Goal: Communication & Community: Answer question/provide support

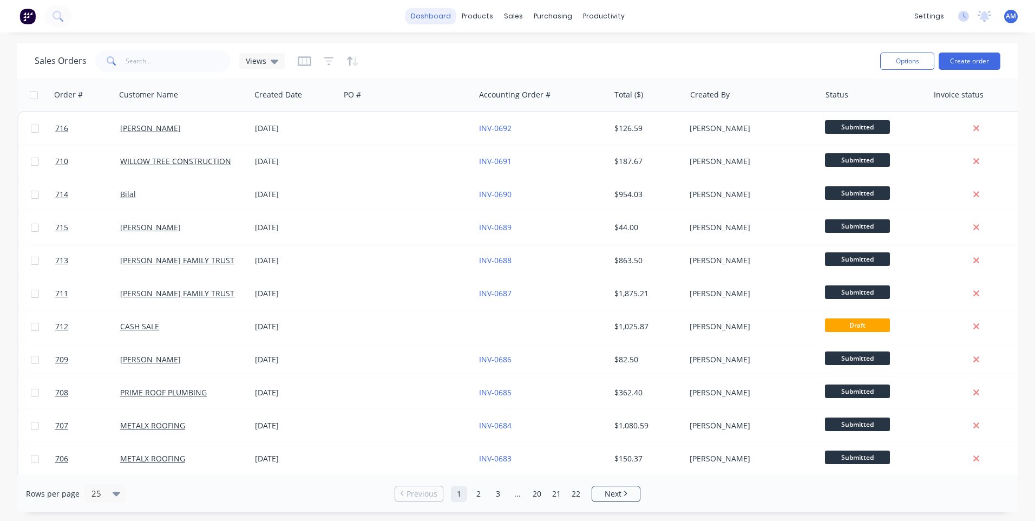
click at [438, 12] on link "dashboard" at bounding box center [430, 16] width 51 height 16
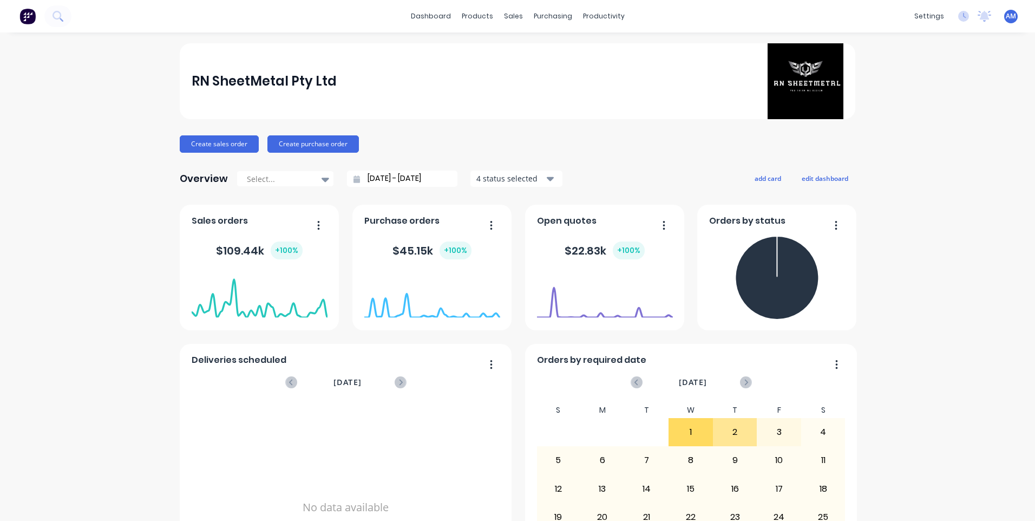
click at [1006, 18] on span "AM" at bounding box center [1011, 16] width 10 height 10
click at [922, 143] on button "Sign out" at bounding box center [944, 136] width 143 height 22
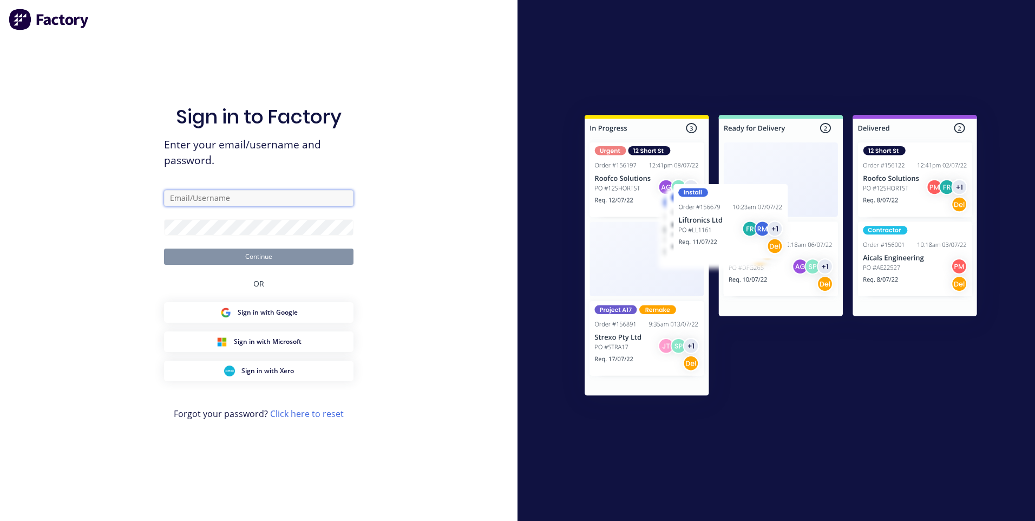
type input "[EMAIL_ADDRESS][DOMAIN_NAME]"
click at [257, 257] on button "Continue" at bounding box center [258, 256] width 189 height 16
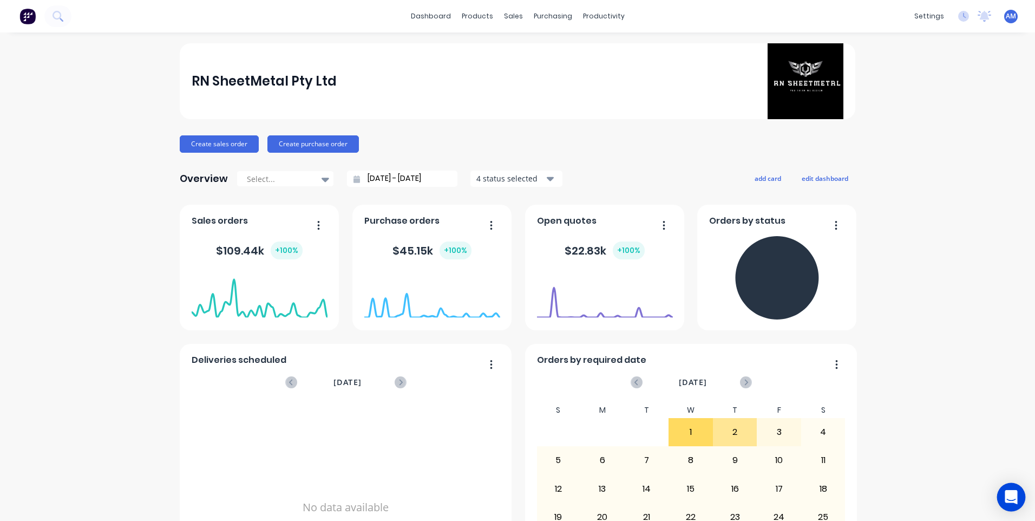
click at [1016, 499] on icon "Open Intercom Messenger" at bounding box center [1011, 497] width 14 height 14
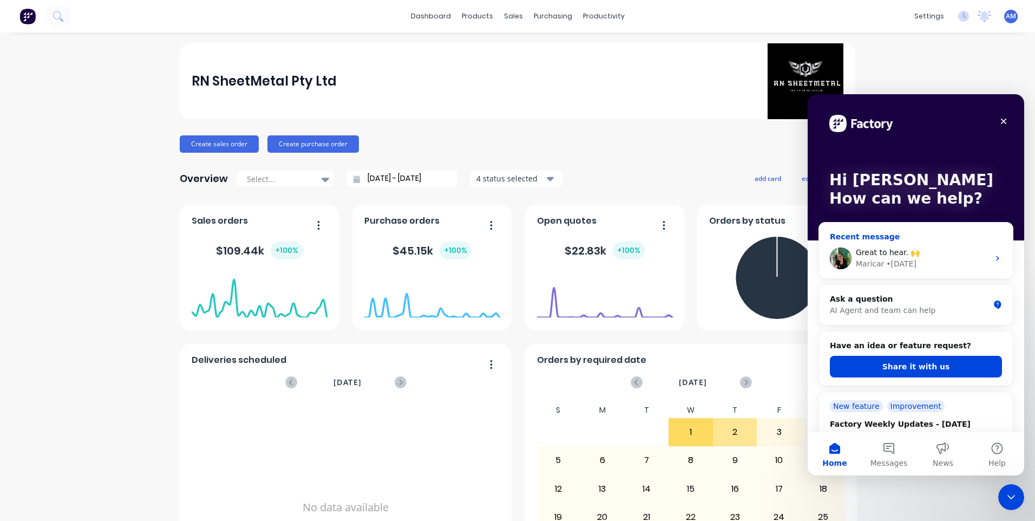
click at [939, 259] on div "Maricar • [DATE]" at bounding box center [922, 263] width 133 height 11
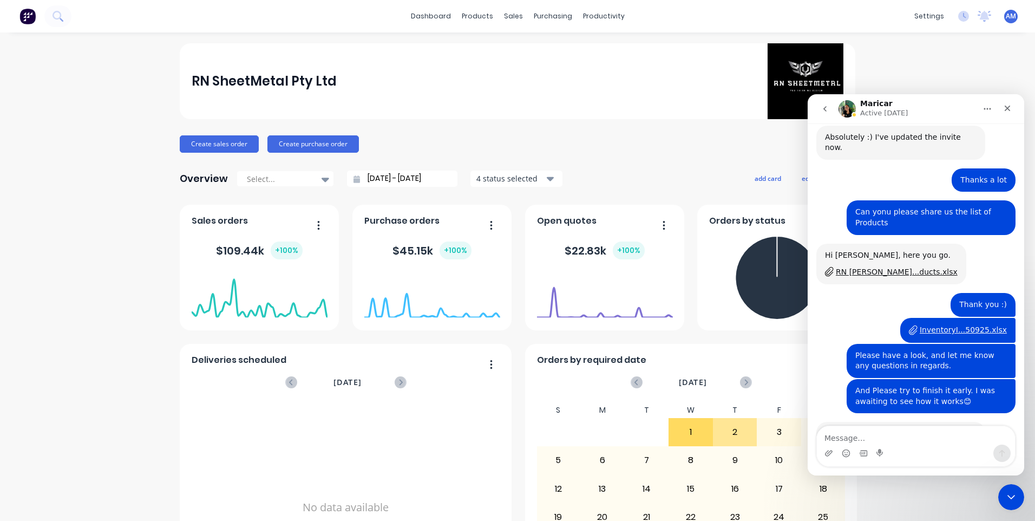
scroll to position [2933, 0]
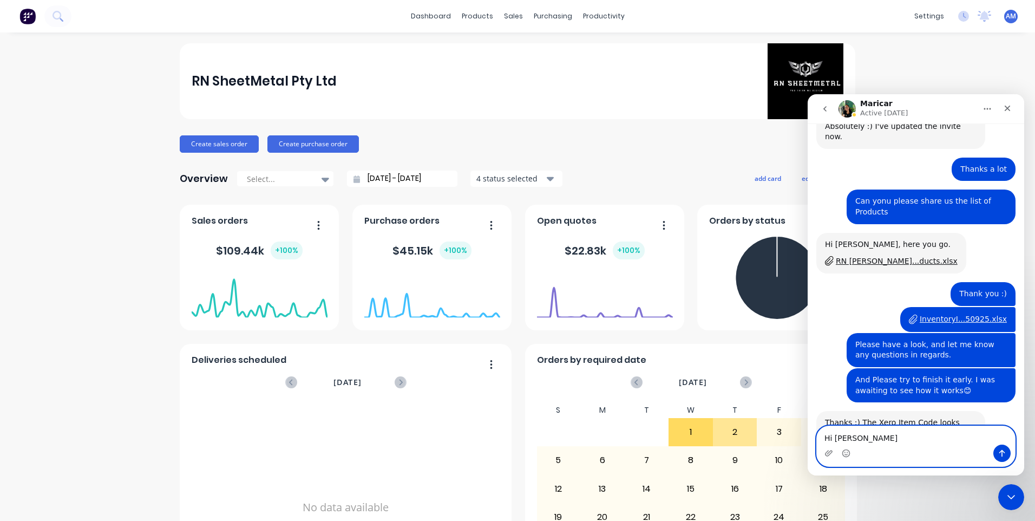
type textarea "Hi [PERSON_NAME]"
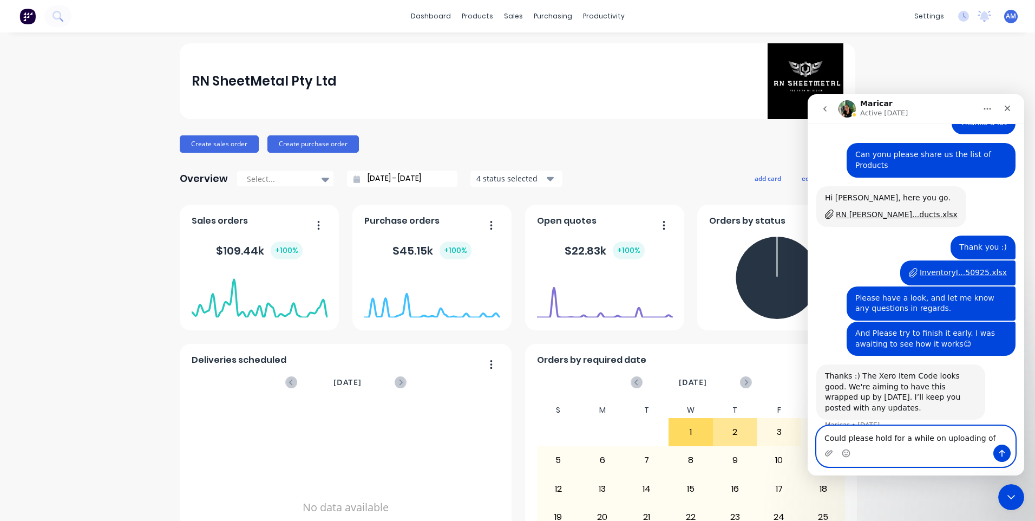
click at [843, 430] on textarea "Could please hold for a while on uploading of" at bounding box center [916, 435] width 198 height 18
click at [928, 436] on textarea "Could you please hold for a while on uploading of" at bounding box center [916, 429] width 198 height 29
click at [991, 433] on textarea "Could you please hold for a while on uploading of" at bounding box center [916, 429] width 198 height 29
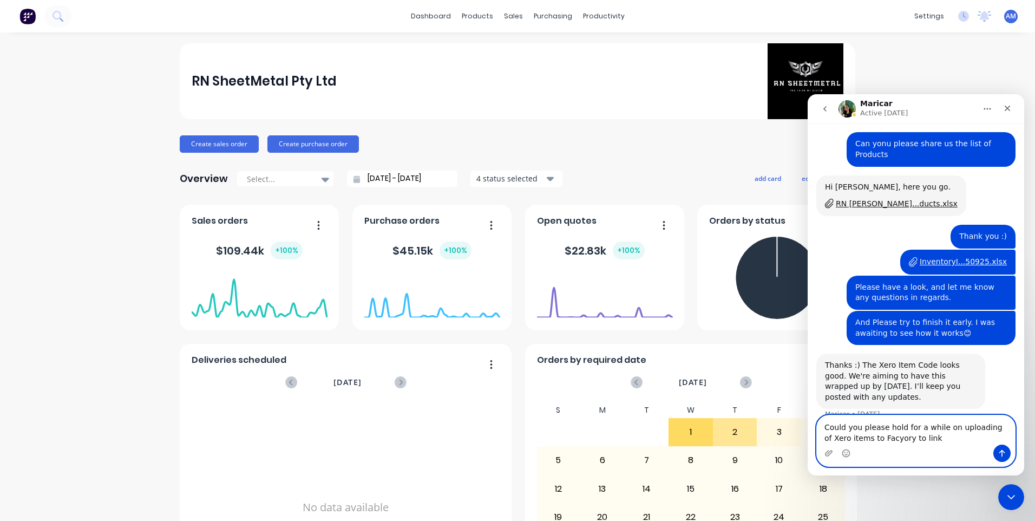
type textarea "Could you please hold for a while on uploading of Xero items to Facyory to link."
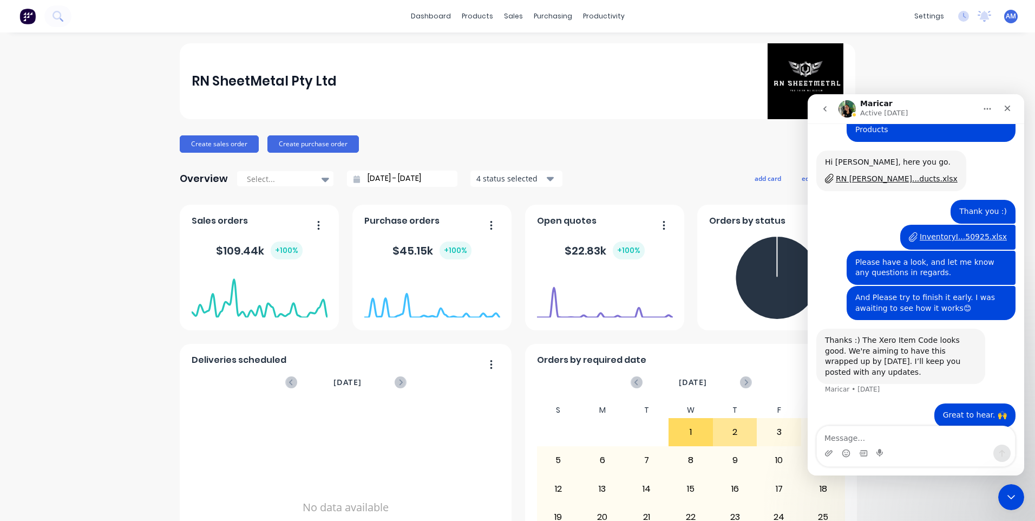
click at [823, 109] on icon "go back" at bounding box center [825, 108] width 9 height 9
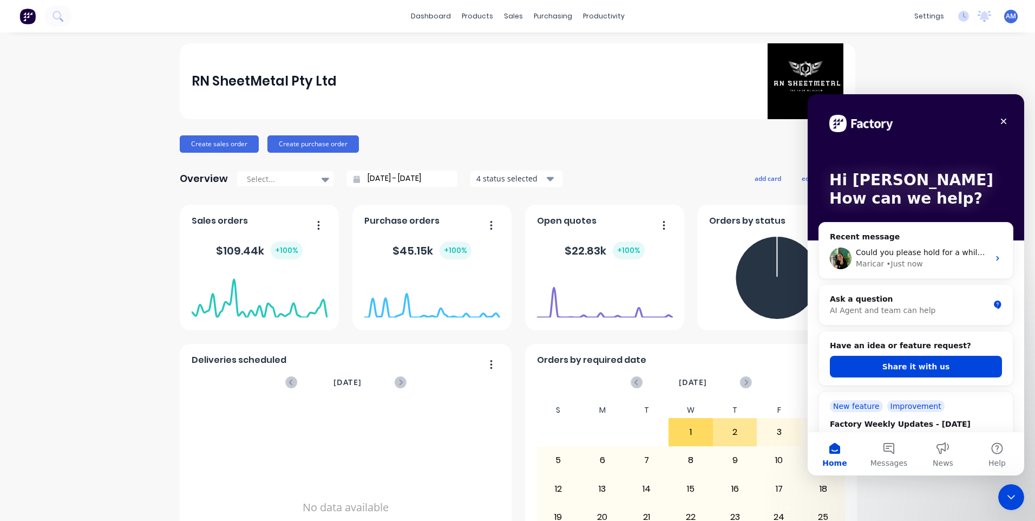
scroll to position [0, 0]
click at [1000, 258] on div "Could you please hold for a while on uploading of Xero items to Facyory to link…" at bounding box center [916, 258] width 194 height 40
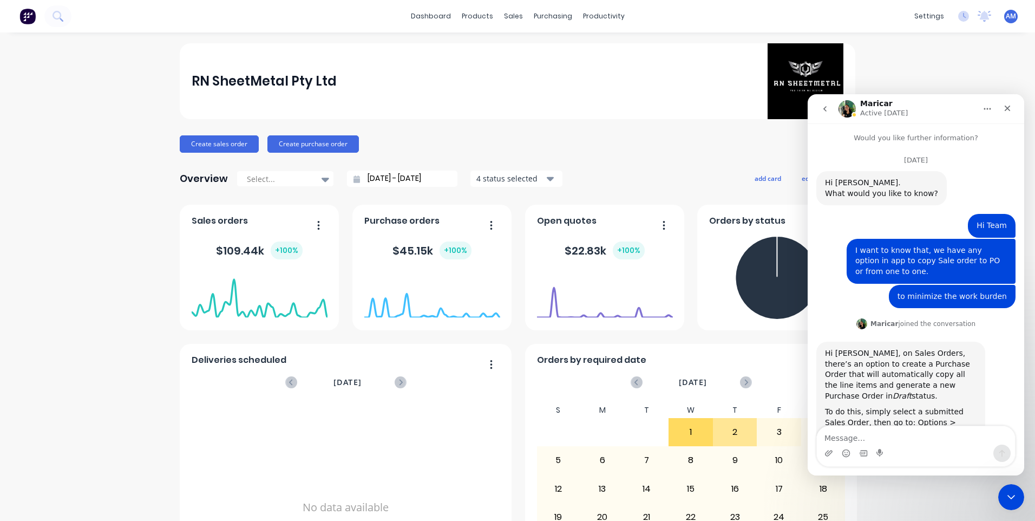
scroll to position [3016, 0]
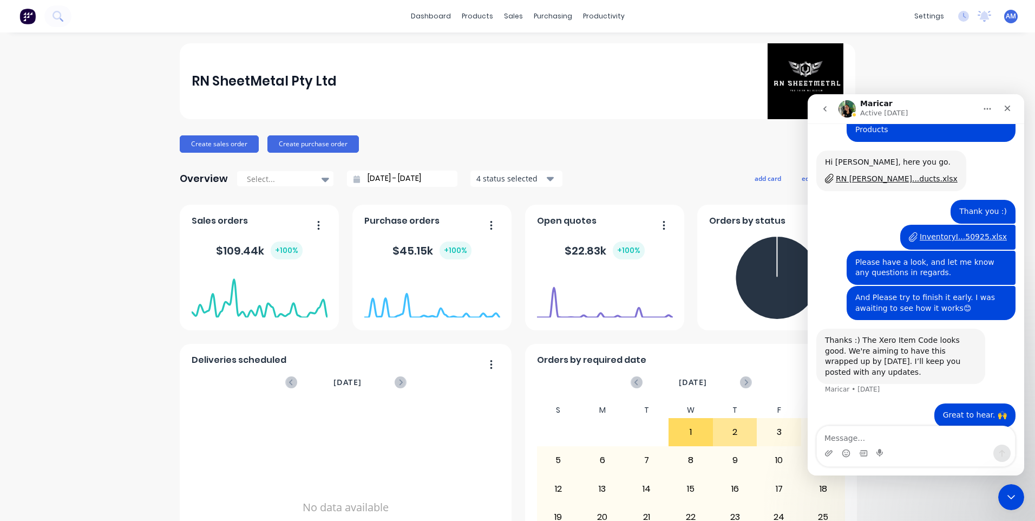
click at [822, 112] on icon "go back" at bounding box center [825, 108] width 9 height 9
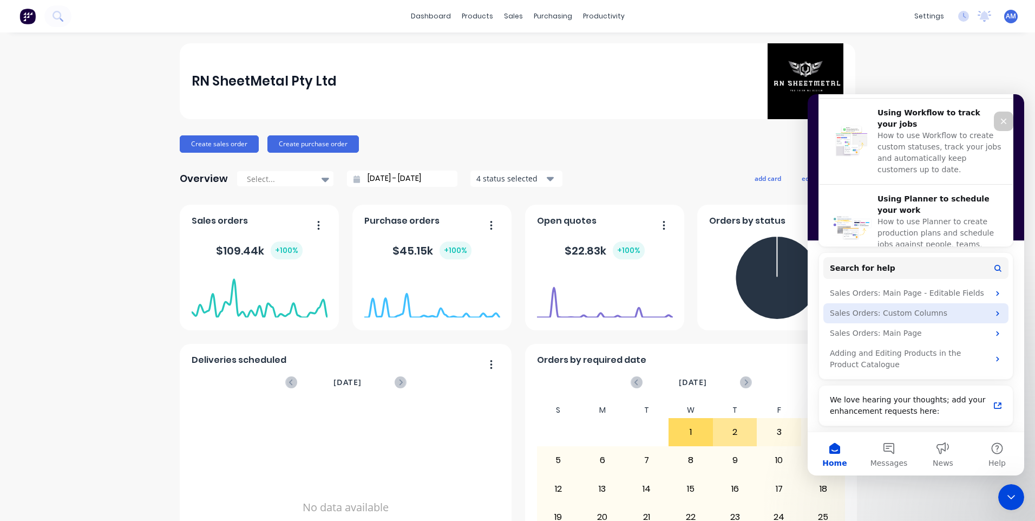
scroll to position [44, 0]
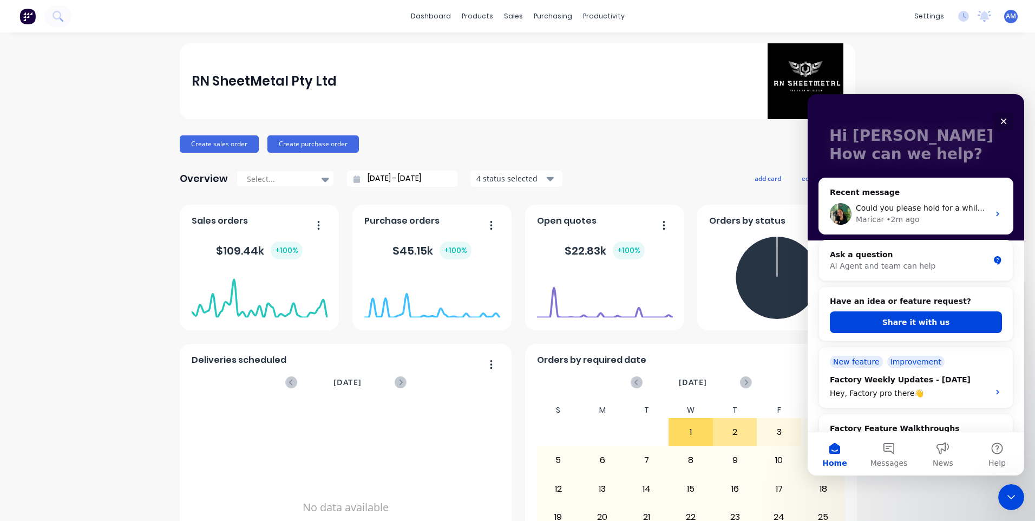
click at [1003, 118] on icon "Close" at bounding box center [1003, 121] width 9 height 9
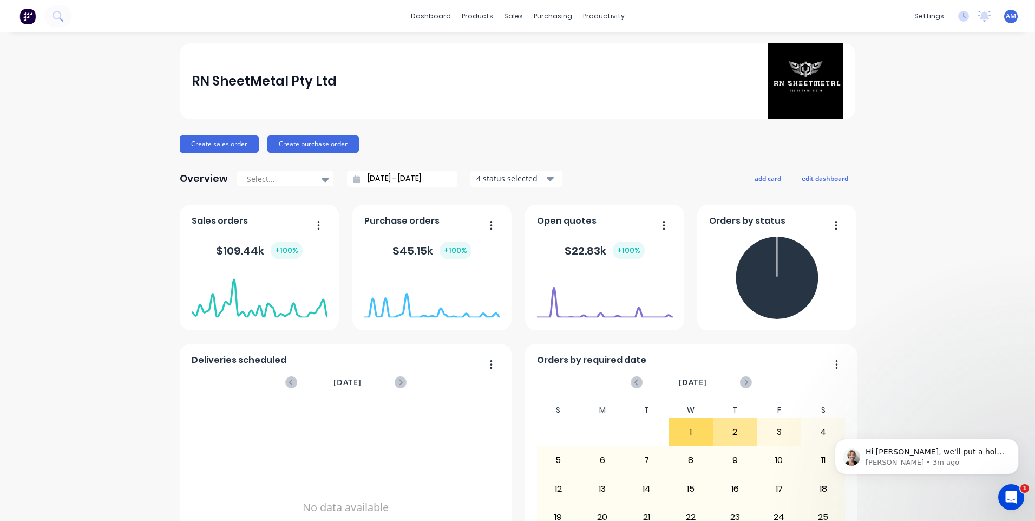
scroll to position [0, 0]
click at [973, 459] on p "[PERSON_NAME] • 3m ago" at bounding box center [936, 462] width 140 height 10
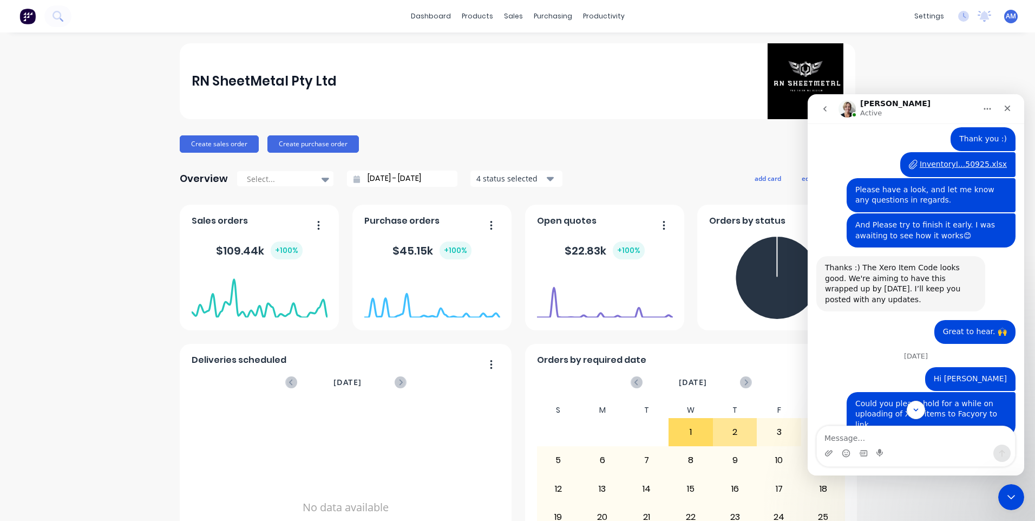
scroll to position [3090, 0]
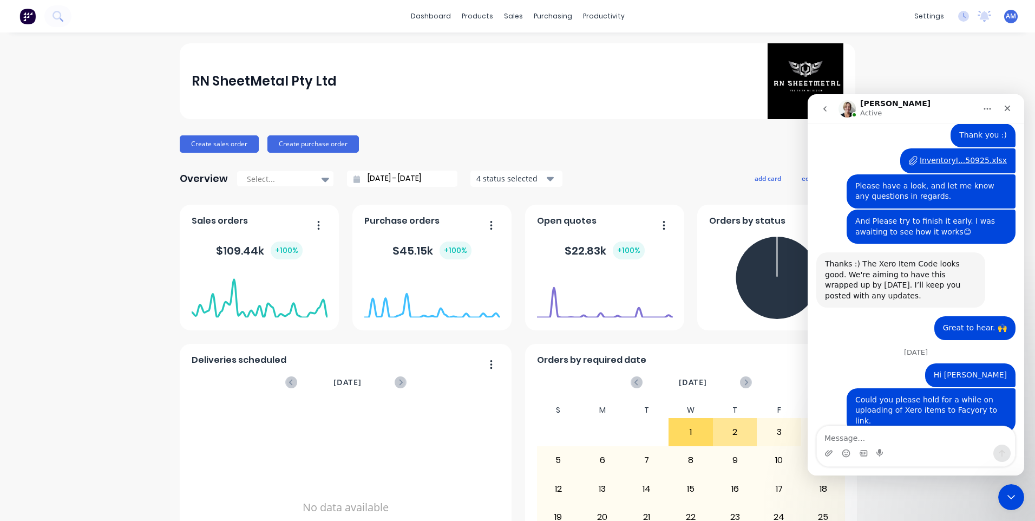
click at [859, 434] on textarea "Message…" at bounding box center [916, 435] width 198 height 18
type textarea "Thanks [PERSON_NAME]"
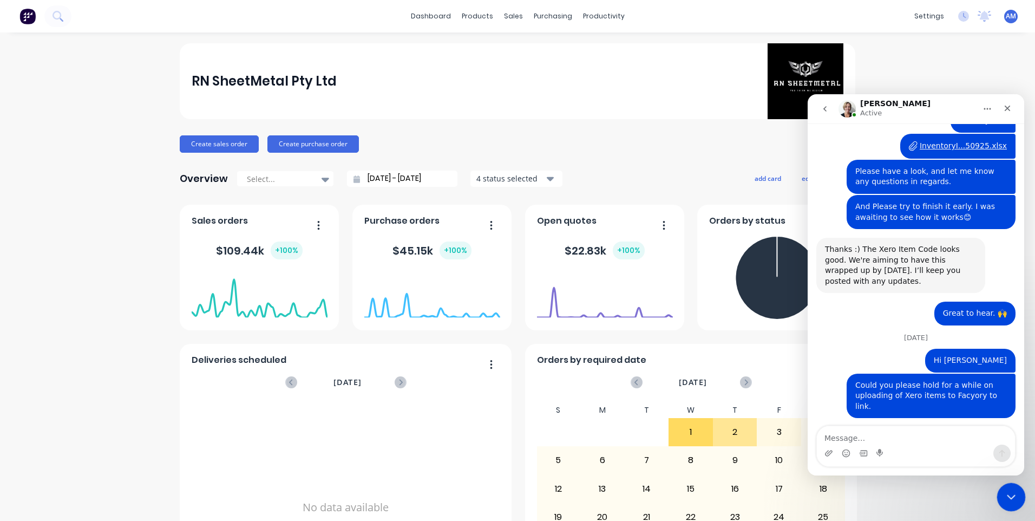
drag, startPoint x: 1011, startPoint y: 490, endPoint x: 1902, endPoint y: 859, distance: 964.1
click at [1012, 489] on icon "Close Intercom Messenger" at bounding box center [1009, 495] width 13 height 13
